Goal: Find specific page/section: Find specific page/section

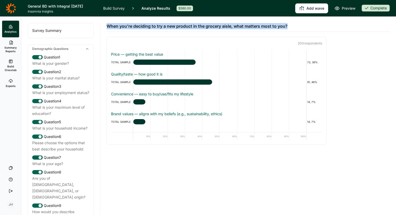
scroll to position [478, 0]
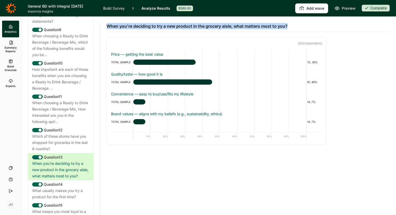
click at [12, 45] on link "Summary Reports" at bounding box center [10, 46] width 17 height 19
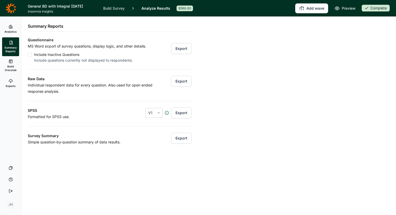
click at [9, 81] on use at bounding box center [10, 81] width 3 height 3
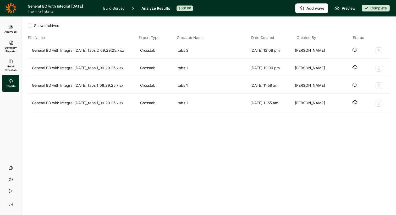
click at [16, 10] on link at bounding box center [10, 8] width 21 height 15
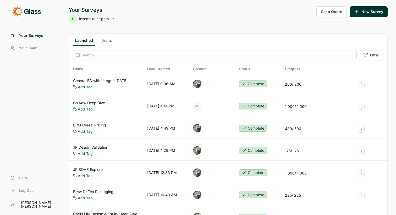
click at [106, 102] on link "Go Raw Deep Dive 2" at bounding box center [90, 102] width 35 height 5
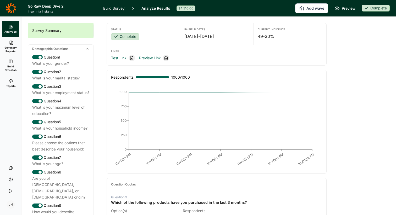
click at [10, 83] on link "Exports" at bounding box center [10, 83] width 17 height 17
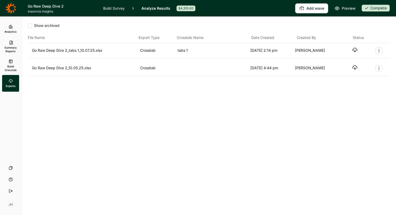
click at [354, 50] on icon "button" at bounding box center [354, 49] width 5 height 5
